Goal: Task Accomplishment & Management: Use online tool/utility

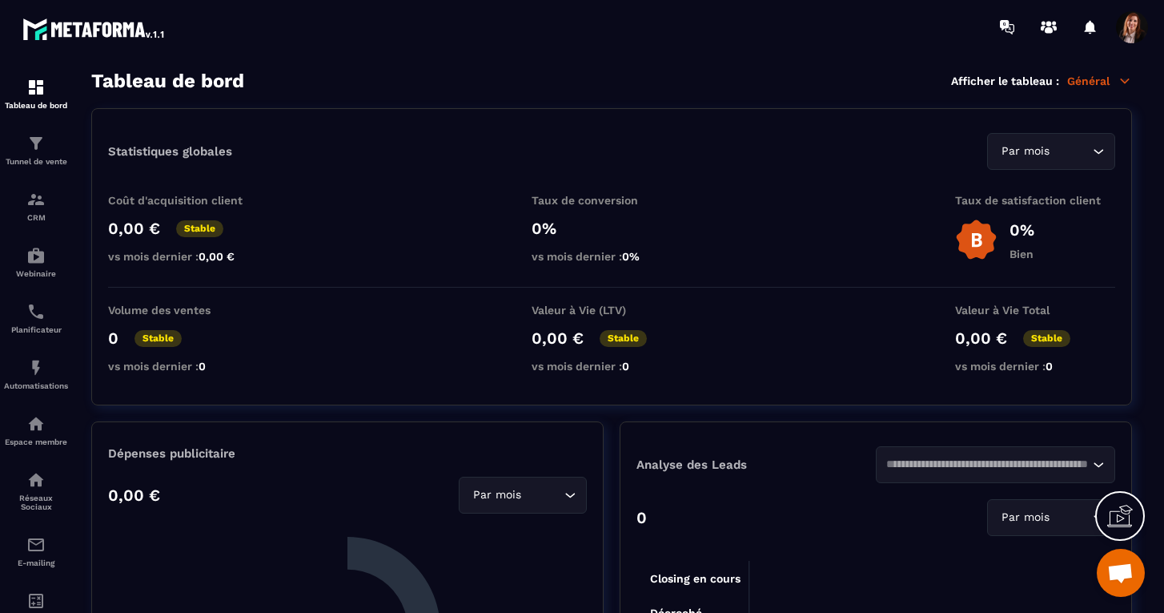
scroll to position [4435, 0]
click at [33, 197] on img at bounding box center [35, 199] width 19 height 19
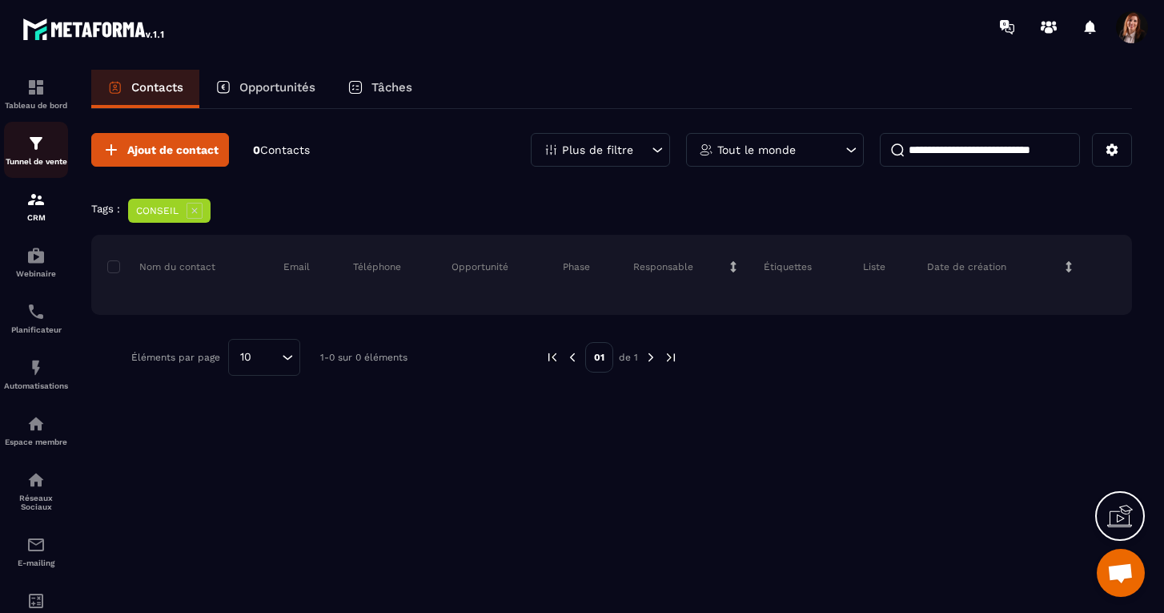
click at [34, 152] on img at bounding box center [35, 143] width 19 height 19
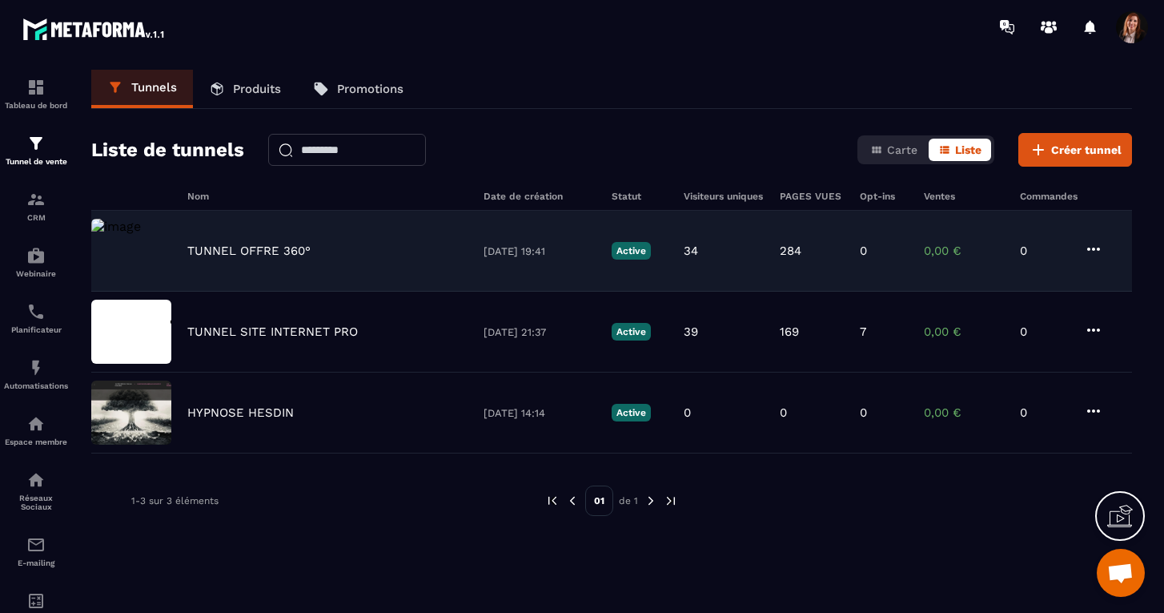
click at [215, 246] on p "TUNNEL OFFRE 360°" at bounding box center [248, 250] width 123 height 14
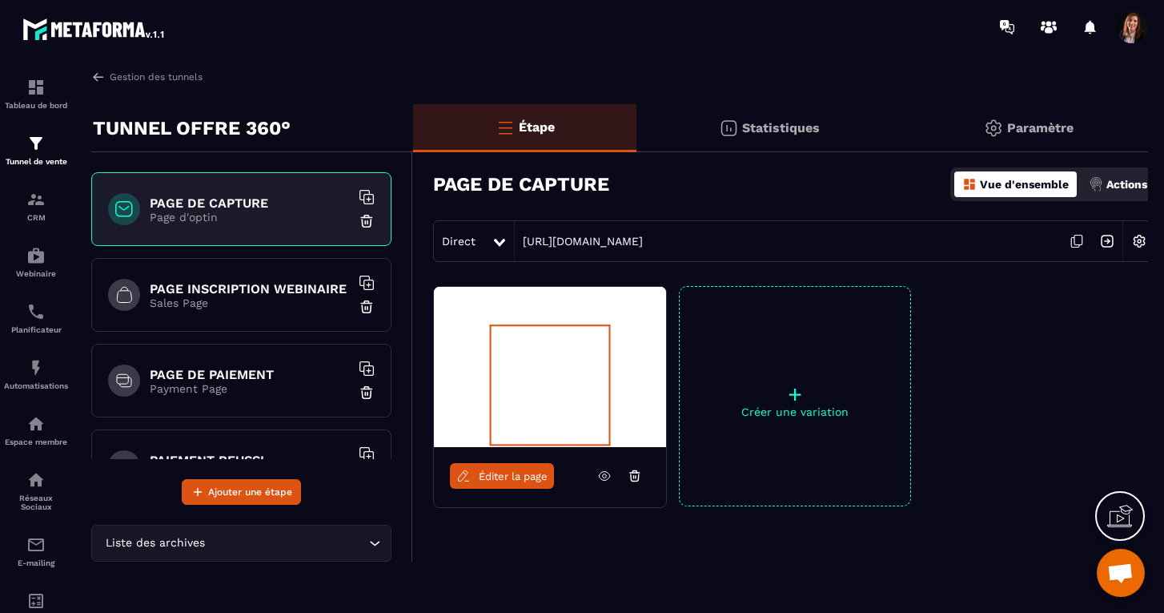
click at [238, 214] on p "Page d'optin" at bounding box center [250, 217] width 200 height 13
click at [507, 479] on span "Éditer la page" at bounding box center [513, 476] width 69 height 12
